Goal: Navigation & Orientation: Find specific page/section

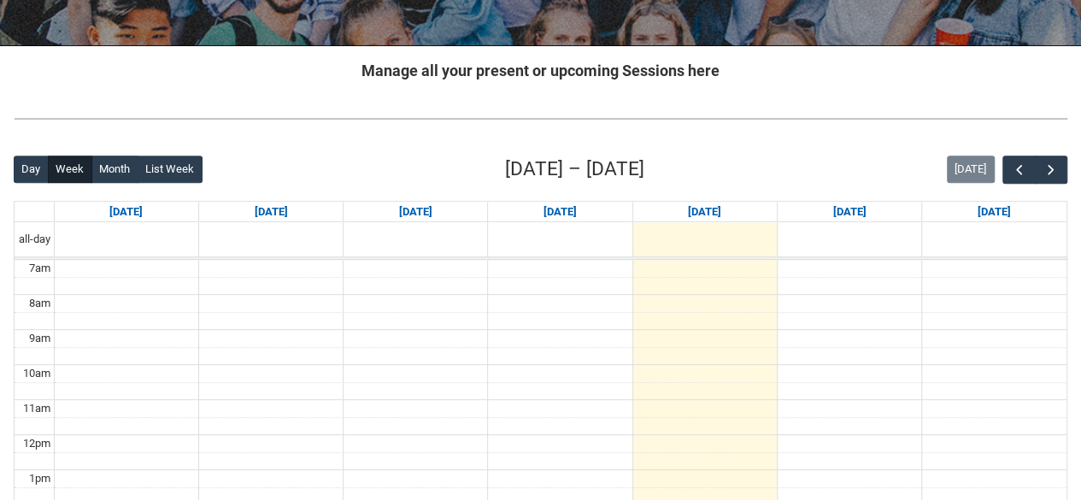
scroll to position [311, 0]
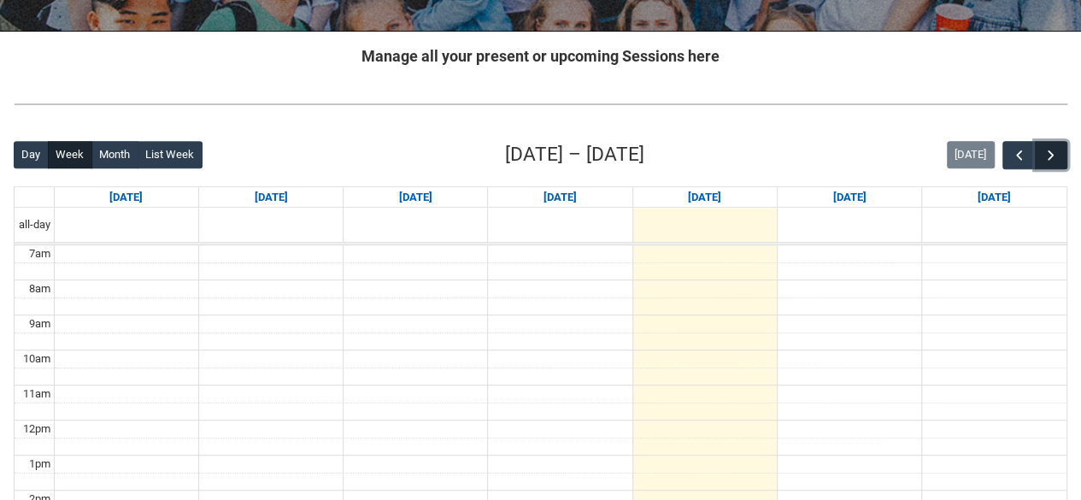
click at [1048, 160] on span "button" at bounding box center [1051, 155] width 17 height 17
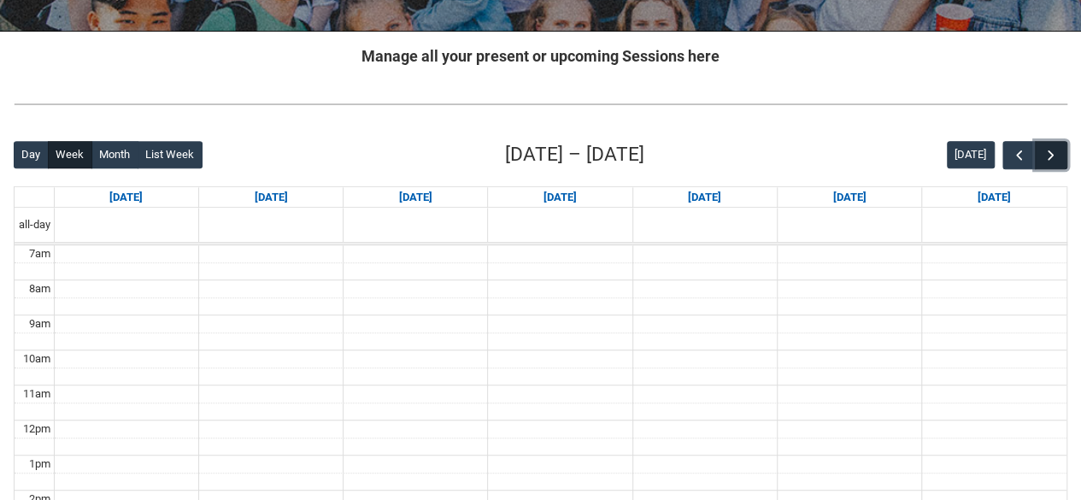
click at [1048, 160] on span "button" at bounding box center [1051, 155] width 17 height 17
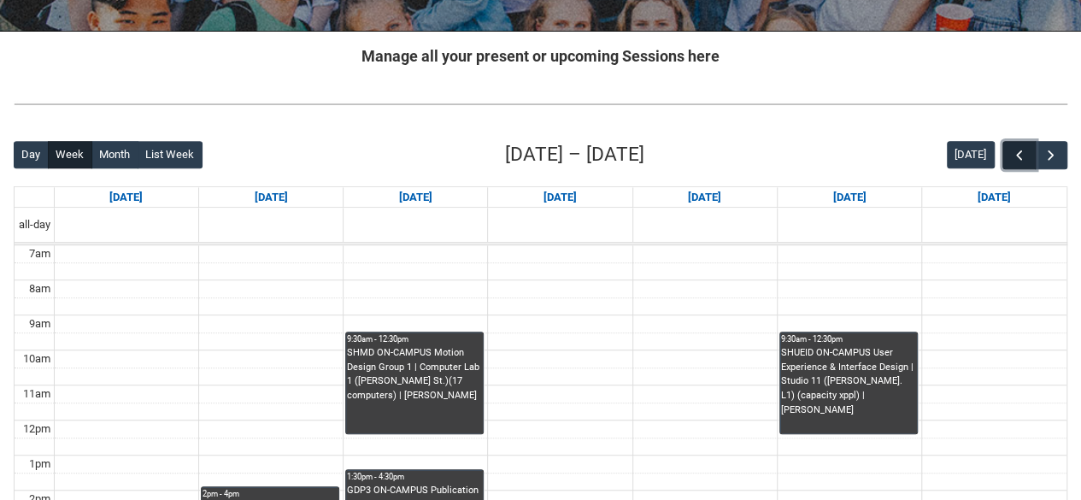
click at [1014, 156] on span "button" at bounding box center [1019, 155] width 17 height 17
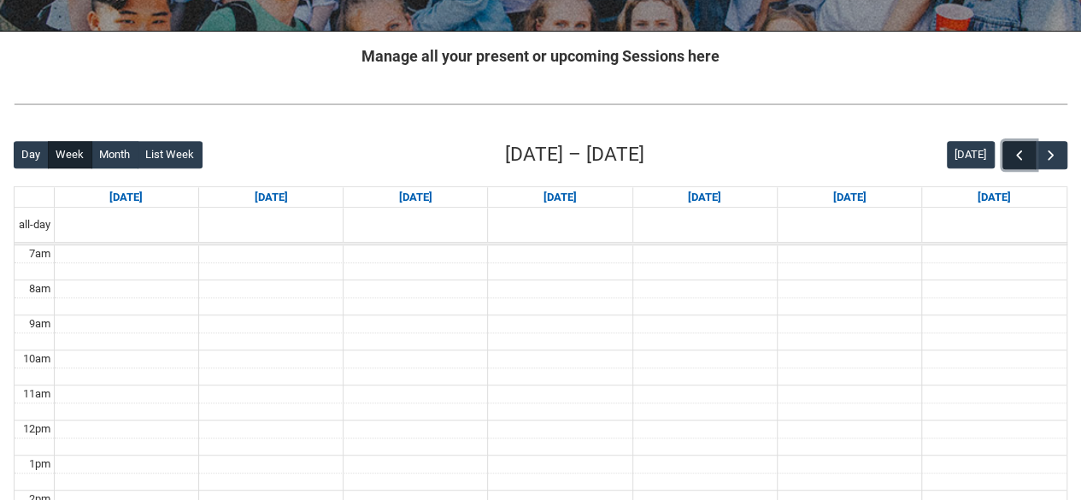
click at [1014, 156] on span "button" at bounding box center [1019, 155] width 17 height 17
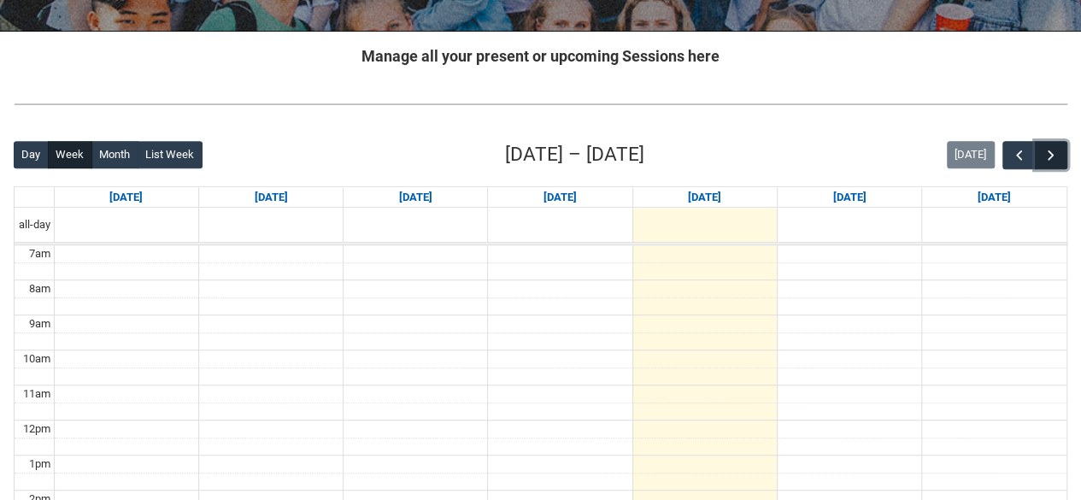
click at [1052, 156] on span "button" at bounding box center [1051, 155] width 17 height 17
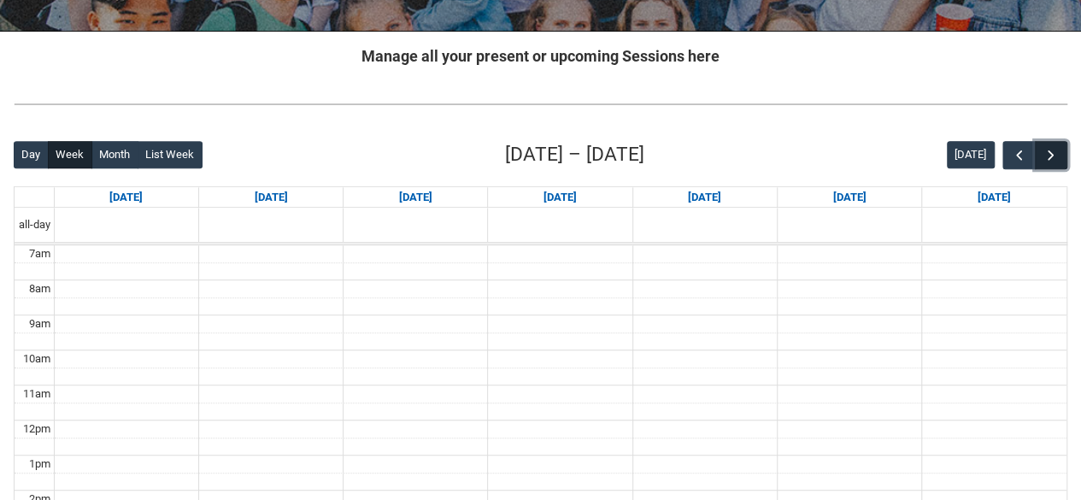
click at [1052, 156] on span "button" at bounding box center [1051, 155] width 17 height 17
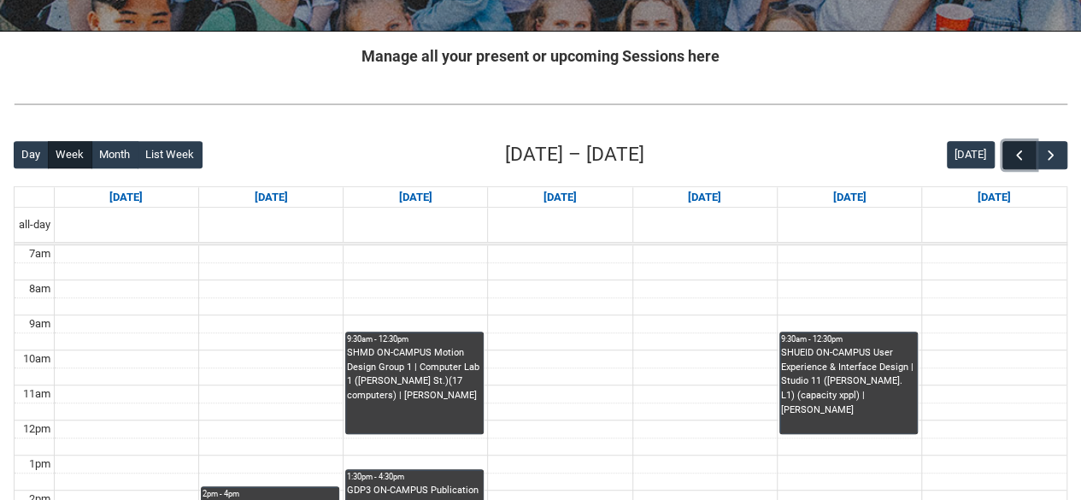
click at [1021, 158] on span "button" at bounding box center [1019, 155] width 17 height 17
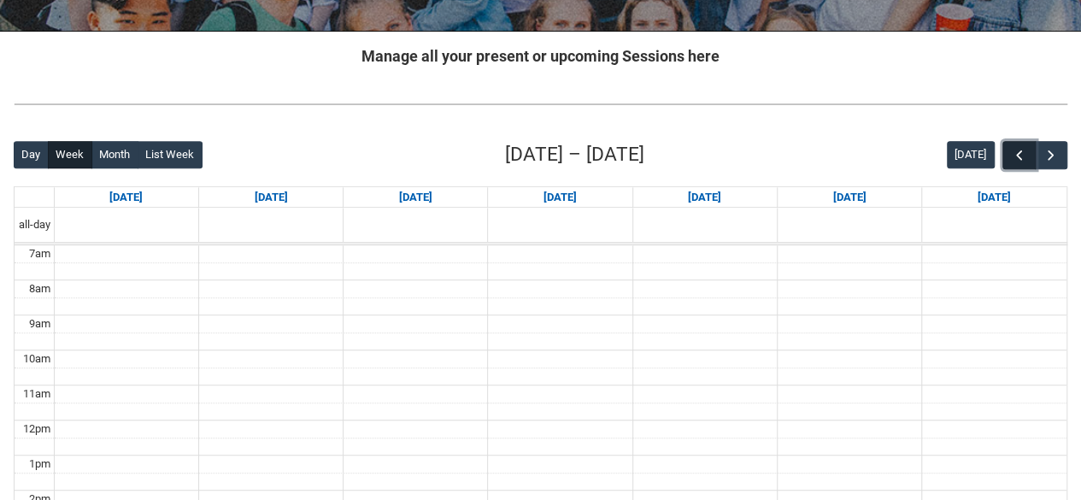
click at [1012, 159] on span "button" at bounding box center [1019, 155] width 17 height 17
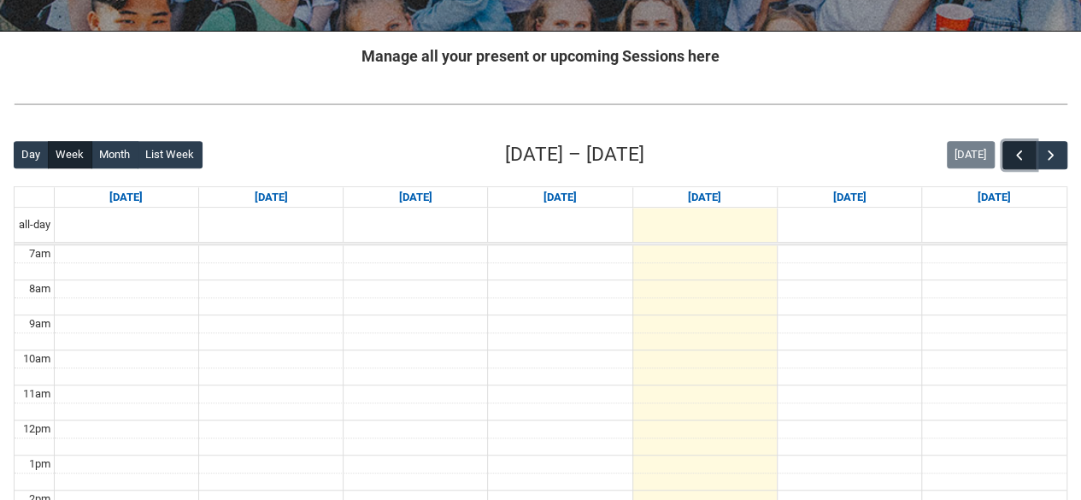
click at [1012, 159] on span "button" at bounding box center [1019, 155] width 17 height 17
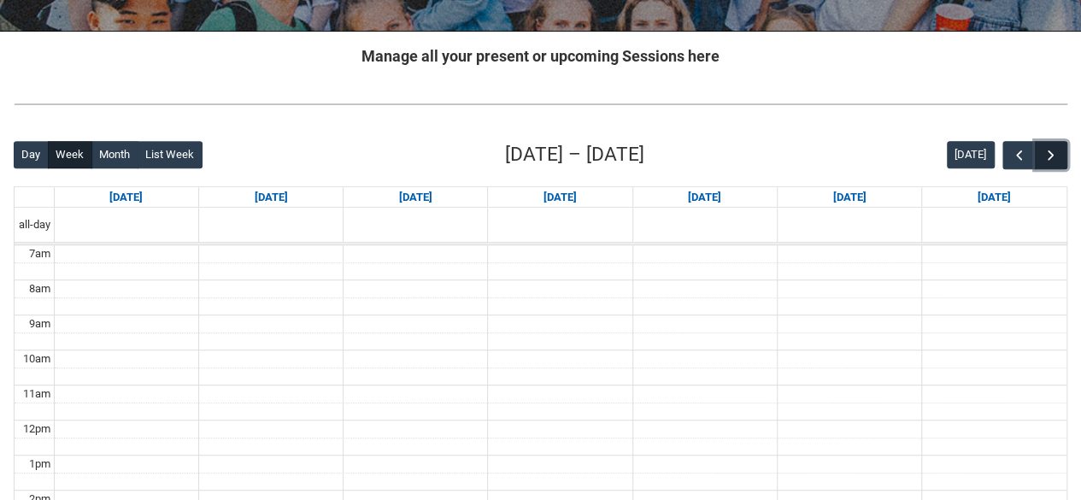
click at [1043, 156] on span "button" at bounding box center [1051, 155] width 17 height 17
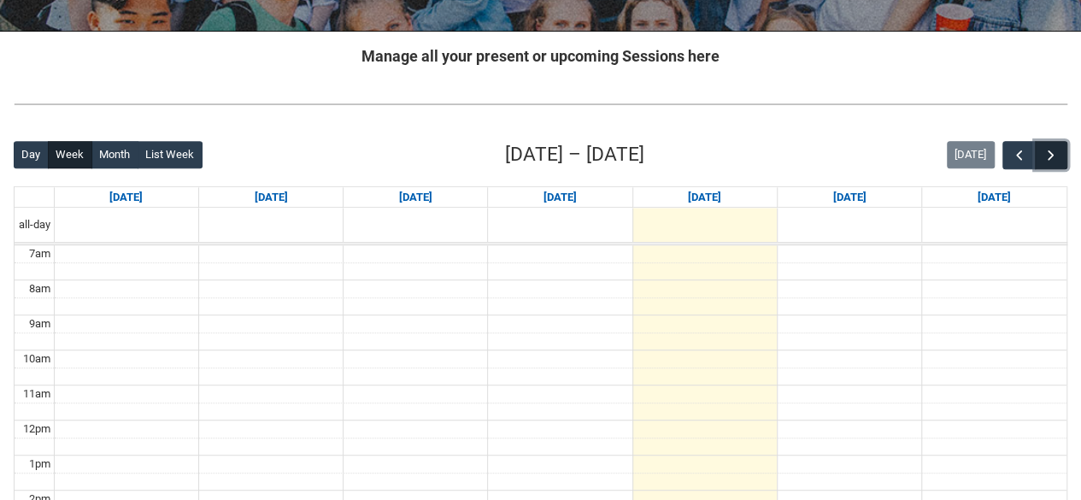
click at [1043, 156] on span "button" at bounding box center [1051, 155] width 17 height 17
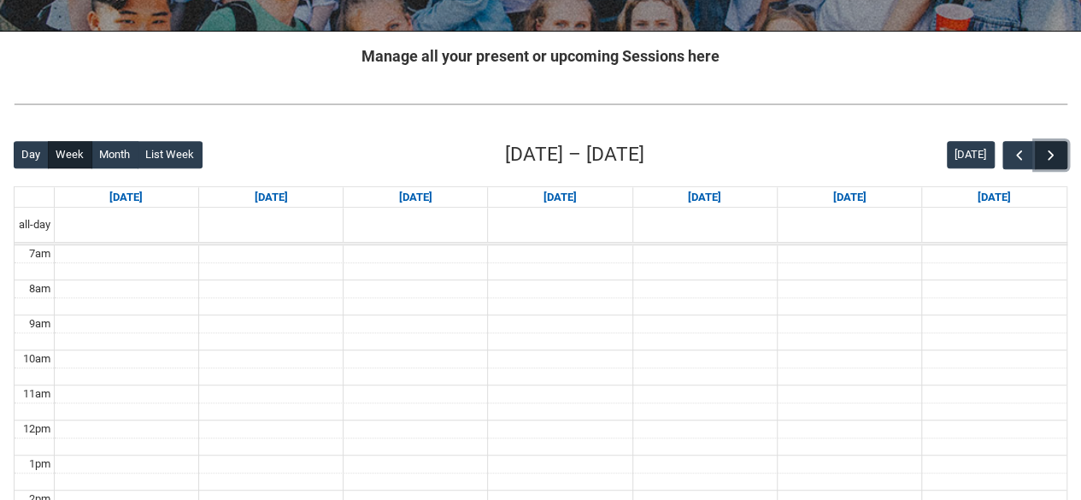
click at [1043, 156] on span "button" at bounding box center [1051, 155] width 17 height 17
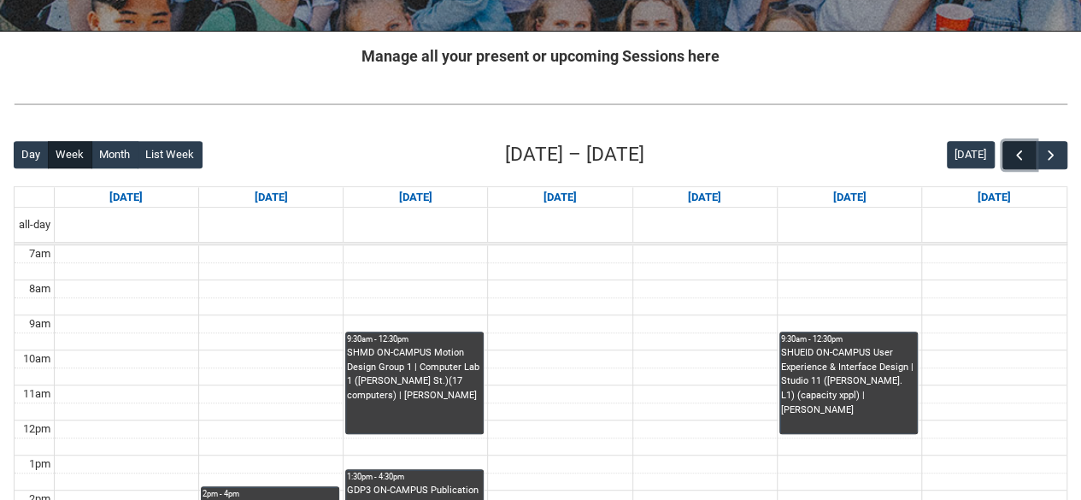
click at [1024, 156] on span "button" at bounding box center [1019, 155] width 17 height 17
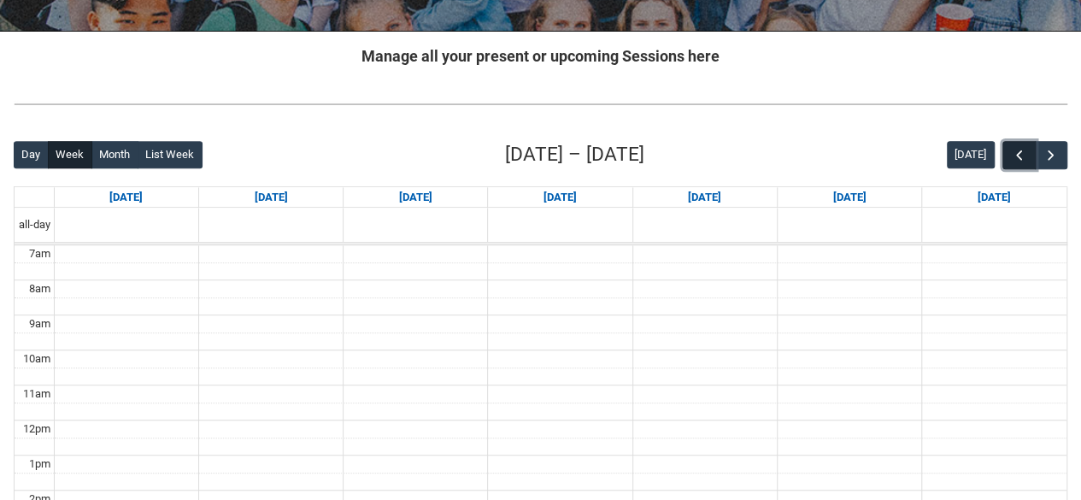
click at [1024, 156] on span "button" at bounding box center [1019, 155] width 17 height 17
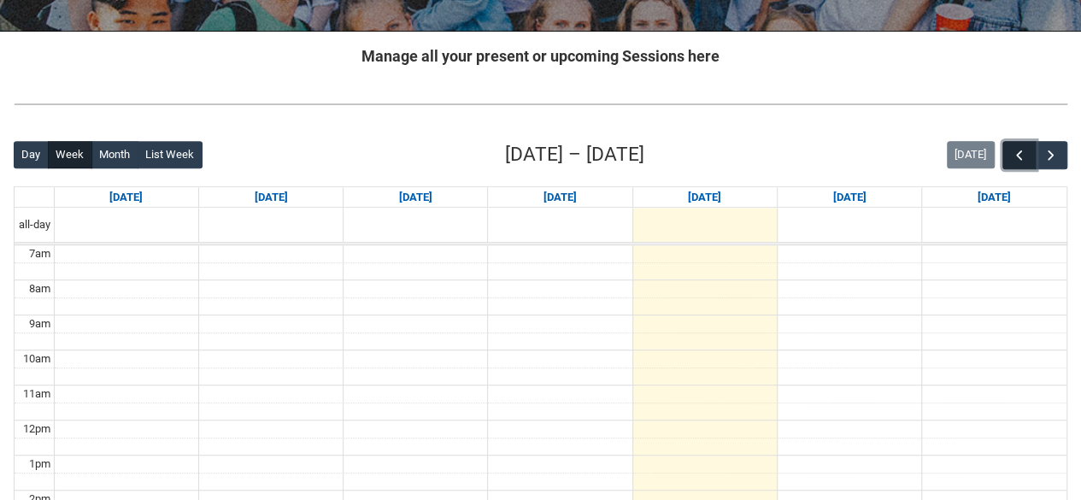
click at [1024, 156] on span "button" at bounding box center [1019, 155] width 17 height 17
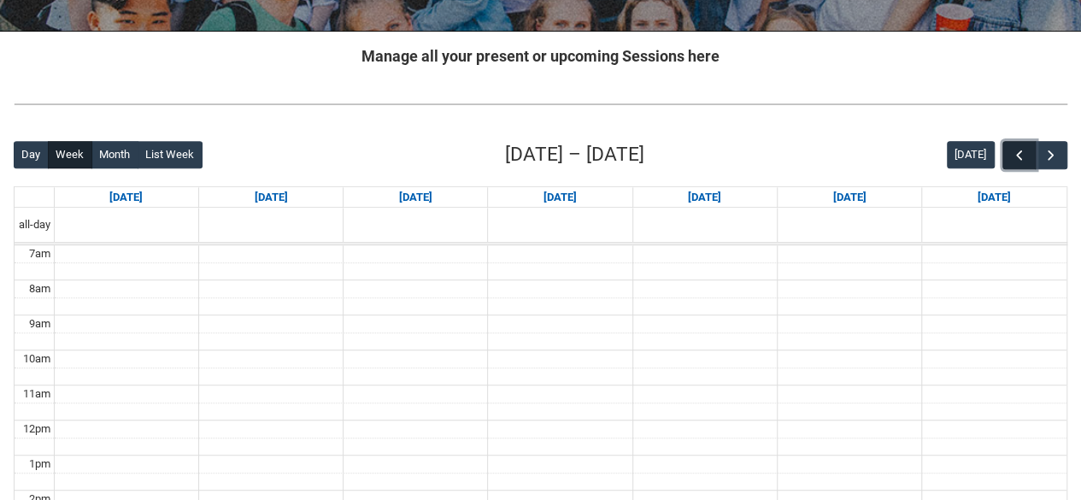
click at [1024, 156] on span "button" at bounding box center [1019, 155] width 17 height 17
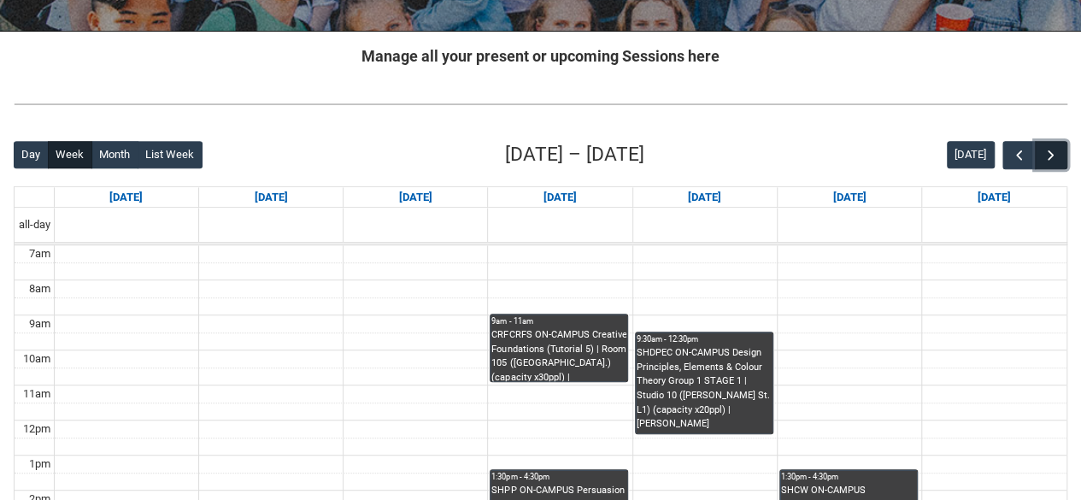
click at [1040, 157] on button "button" at bounding box center [1051, 155] width 32 height 28
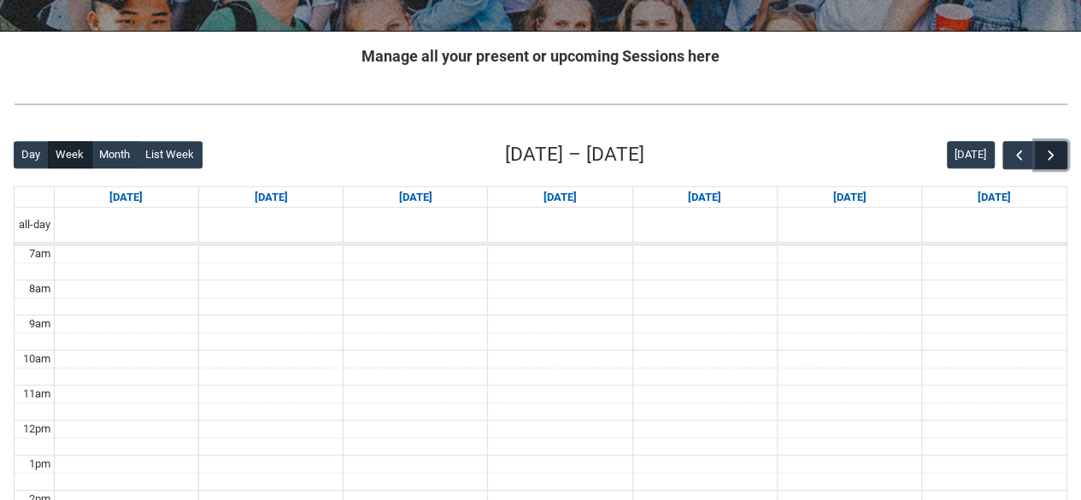
click at [1040, 157] on button "button" at bounding box center [1051, 155] width 32 height 28
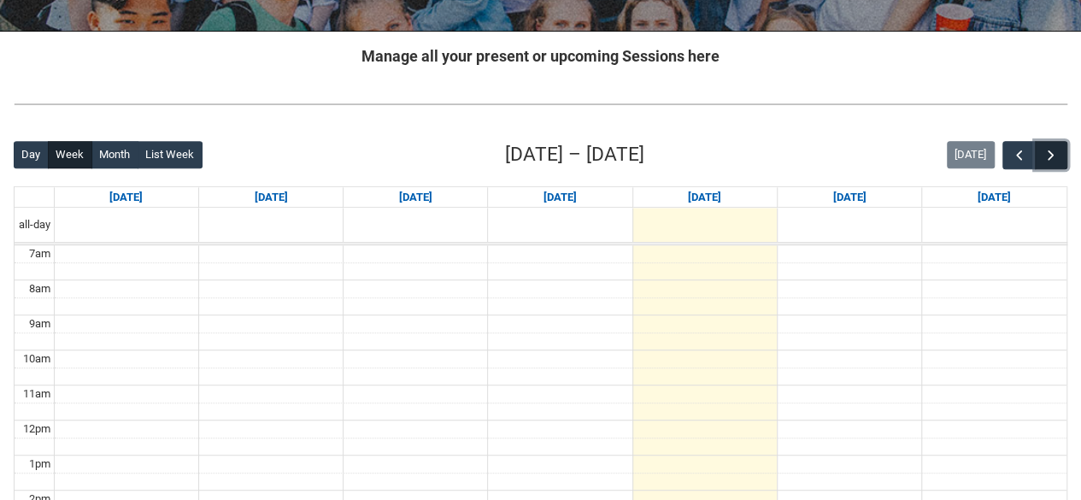
click at [1040, 157] on button "button" at bounding box center [1051, 155] width 32 height 28
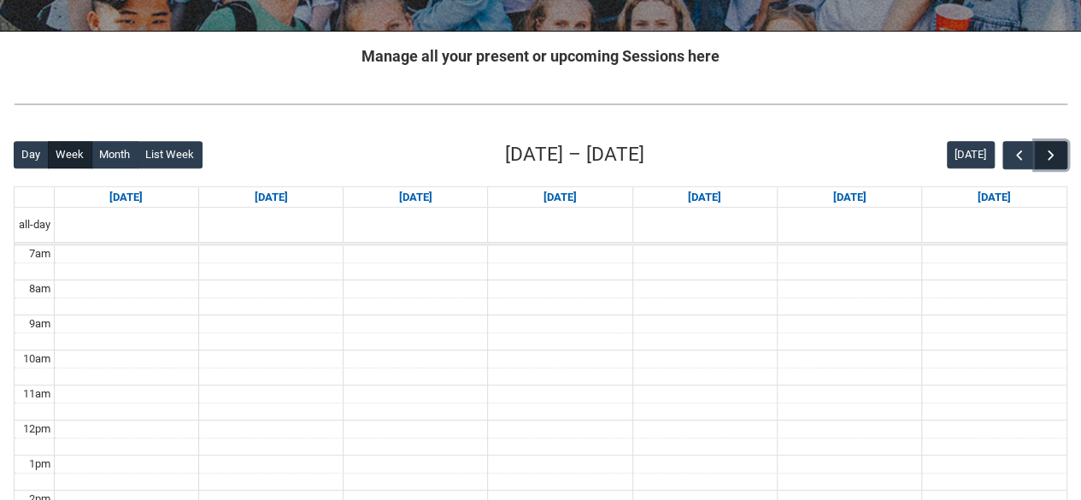
click at [1040, 157] on button "button" at bounding box center [1051, 155] width 32 height 28
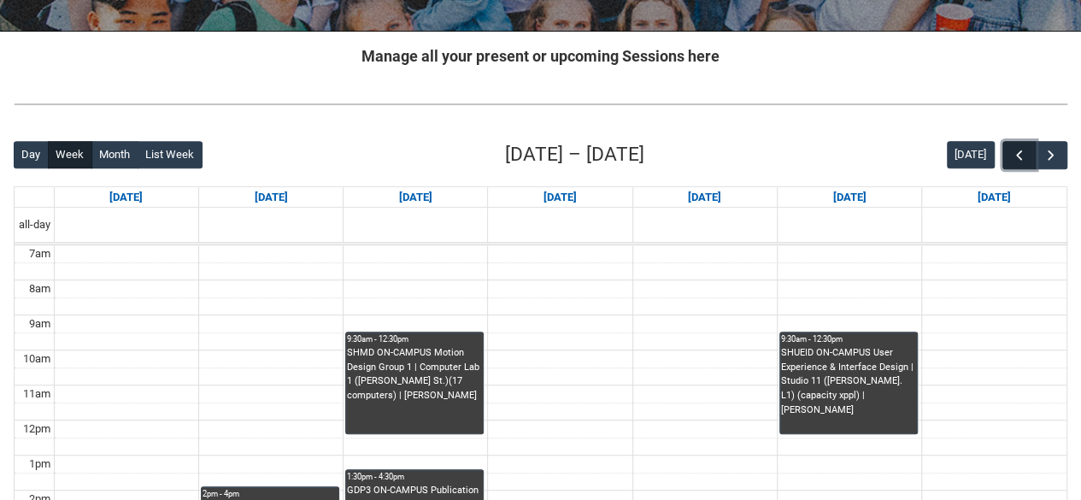
click at [1019, 157] on span "button" at bounding box center [1019, 155] width 17 height 17
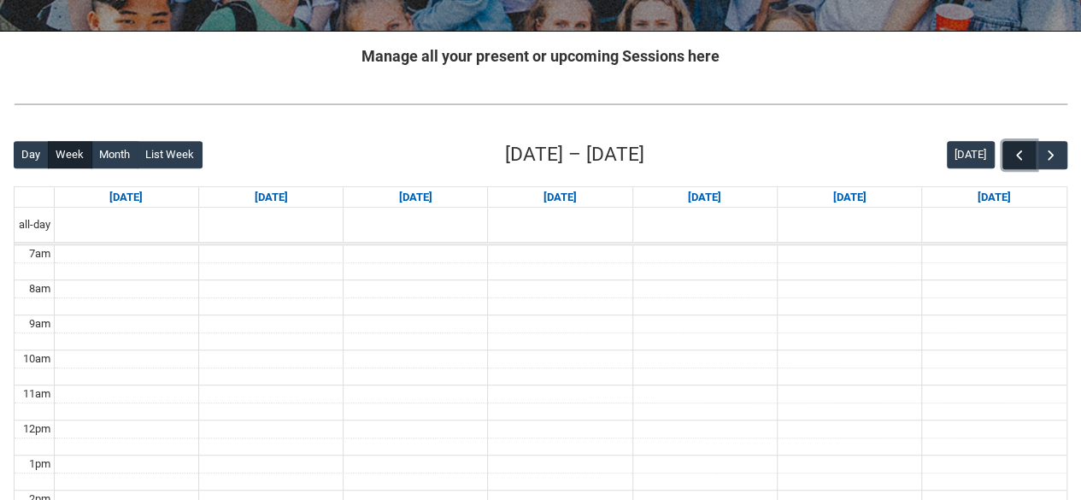
click at [1019, 157] on span "button" at bounding box center [1019, 155] width 17 height 17
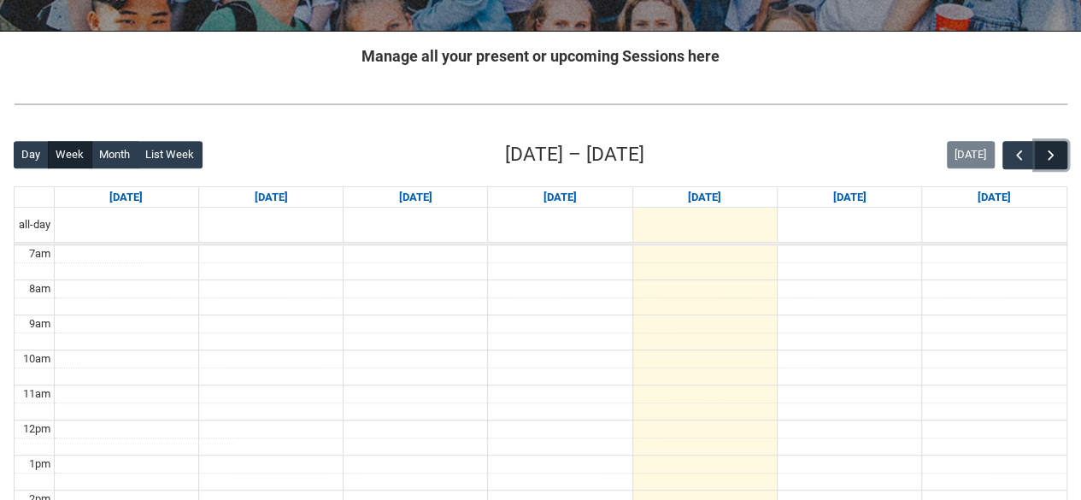
click at [1051, 156] on span "button" at bounding box center [1051, 155] width 17 height 17
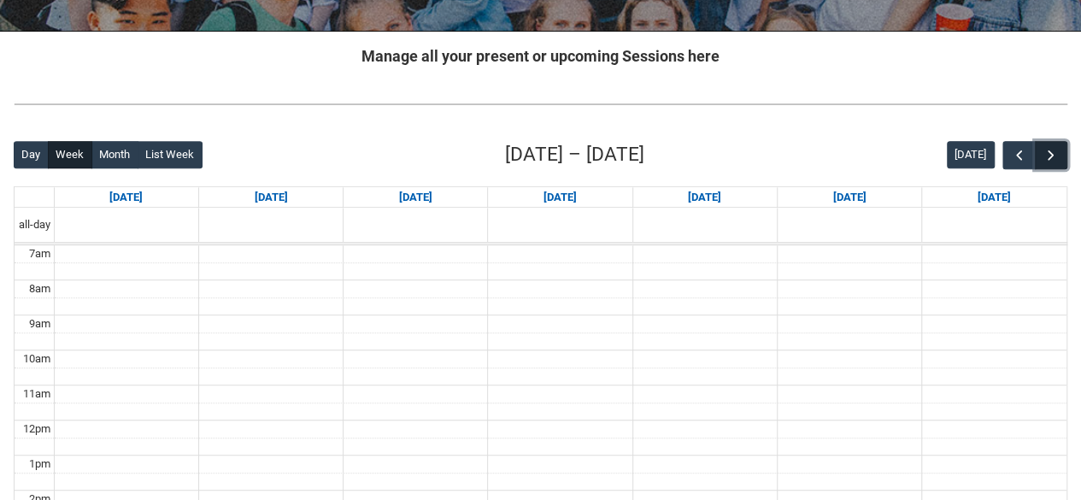
click at [1051, 156] on span "button" at bounding box center [1051, 155] width 17 height 17
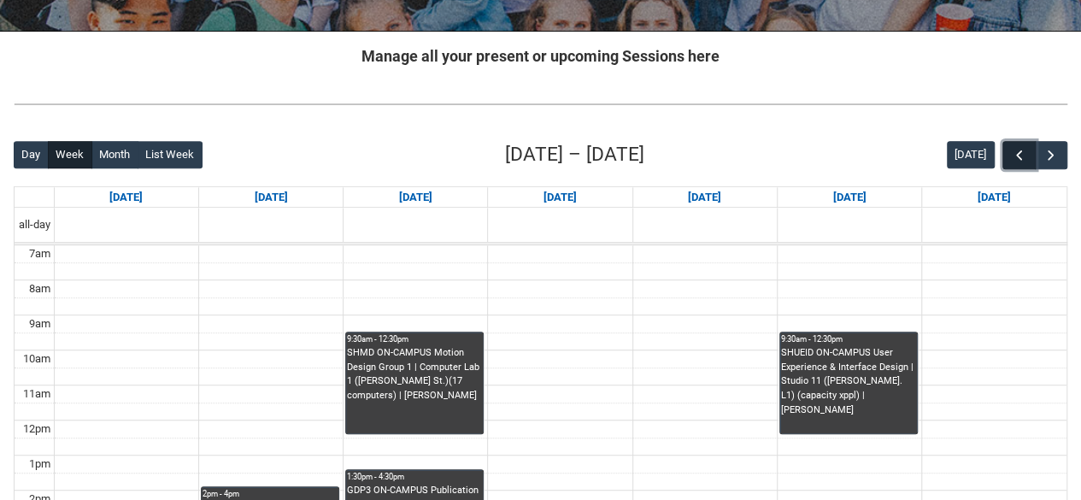
click at [1028, 155] on button "button" at bounding box center [1019, 155] width 32 height 28
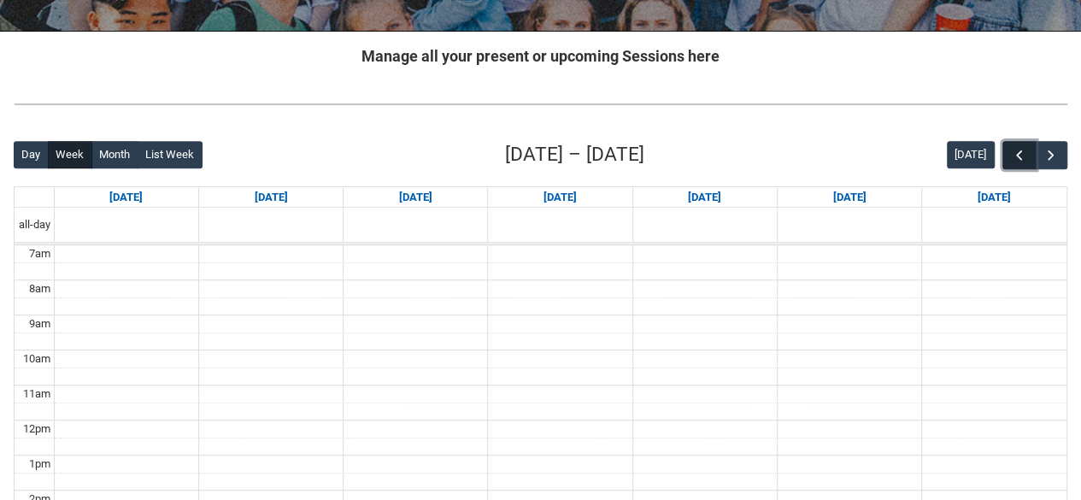
click at [1028, 155] on button "button" at bounding box center [1019, 155] width 32 height 28
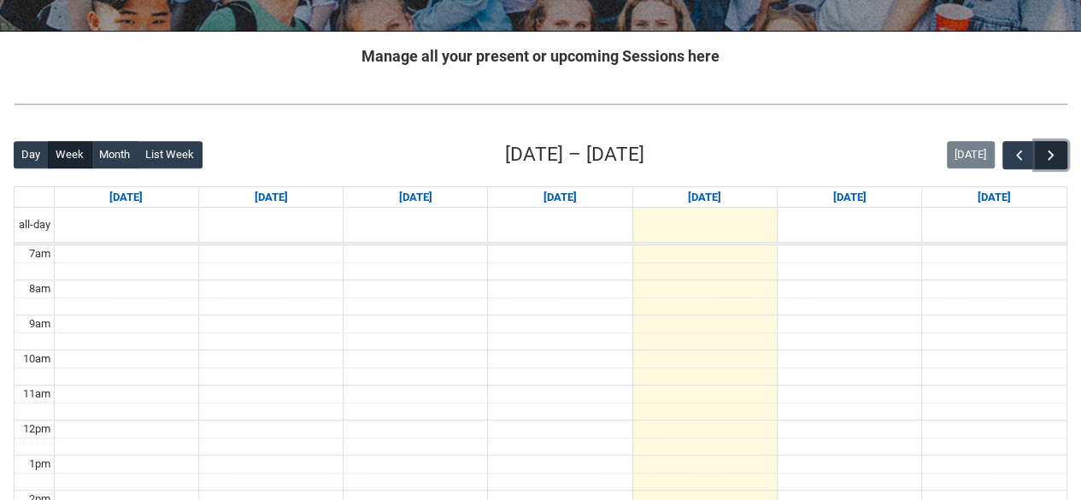
click at [1050, 157] on span "button" at bounding box center [1051, 155] width 17 height 17
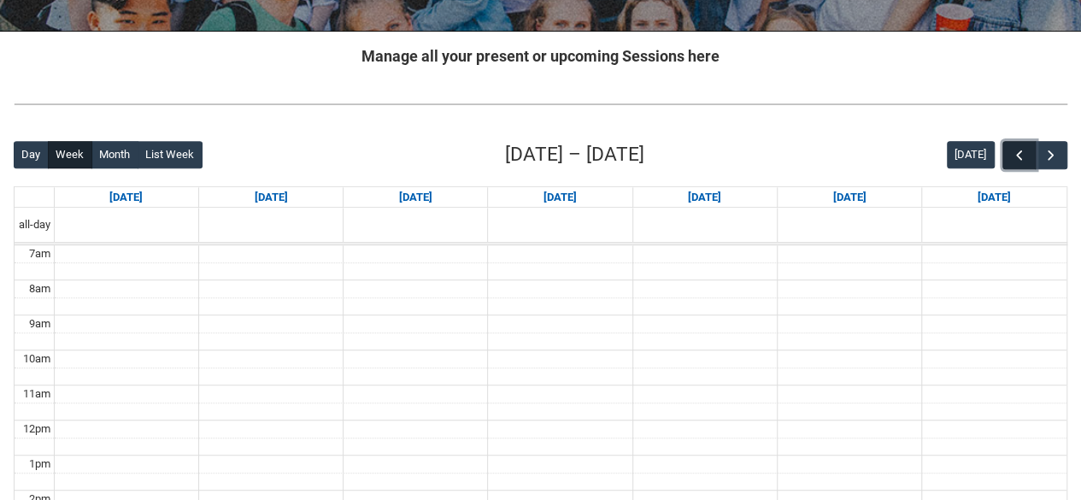
click at [1027, 156] on span "button" at bounding box center [1019, 155] width 17 height 17
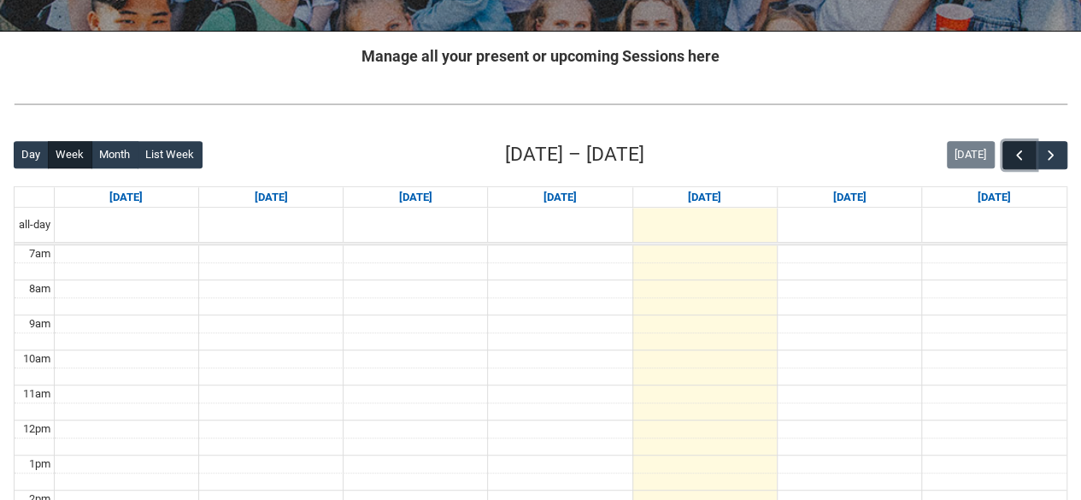
click at [1027, 155] on span "button" at bounding box center [1019, 155] width 17 height 17
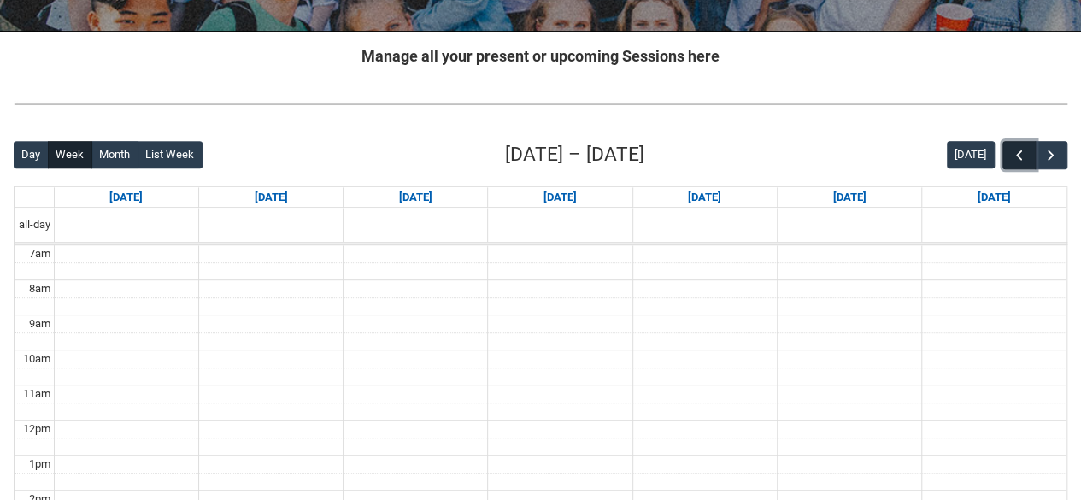
click at [1027, 155] on span "button" at bounding box center [1019, 155] width 17 height 17
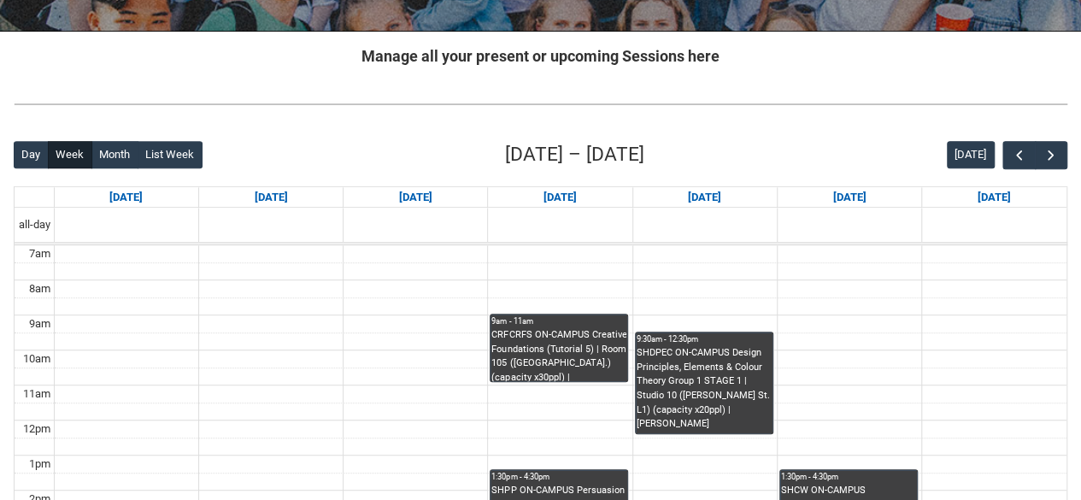
click at [572, 100] on img at bounding box center [541, 104] width 1054 height 18
